Goal: Use online tool/utility

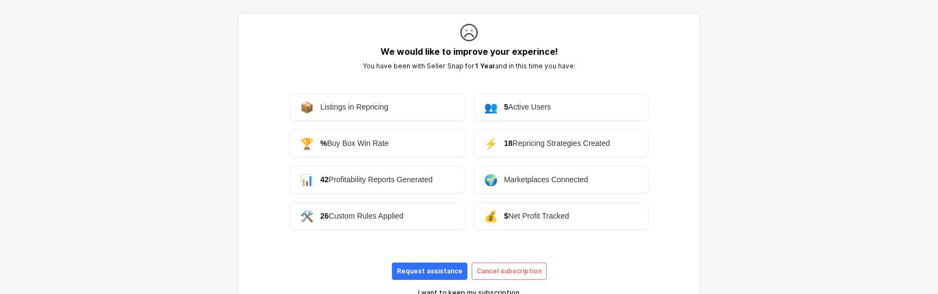
scroll to position [51, 0]
